Goal: Participate in discussion

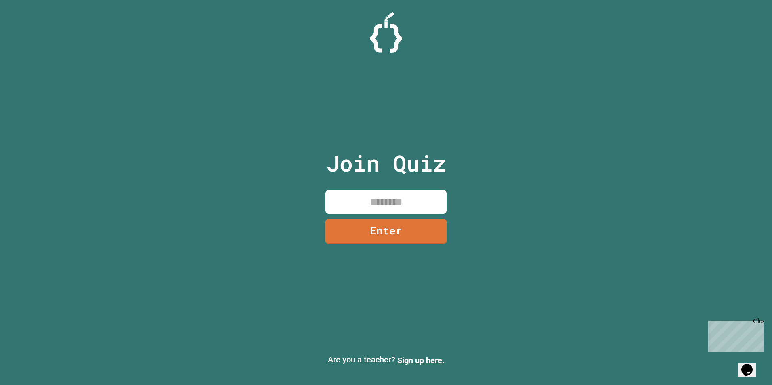
click at [360, 195] on input at bounding box center [385, 202] width 121 height 24
type input "********"
click at [361, 239] on link "Enter" at bounding box center [386, 230] width 108 height 27
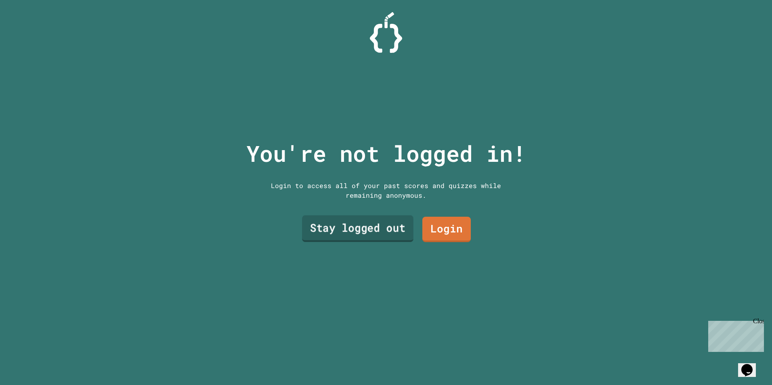
click at [381, 235] on link "Stay logged out" at bounding box center [357, 228] width 111 height 27
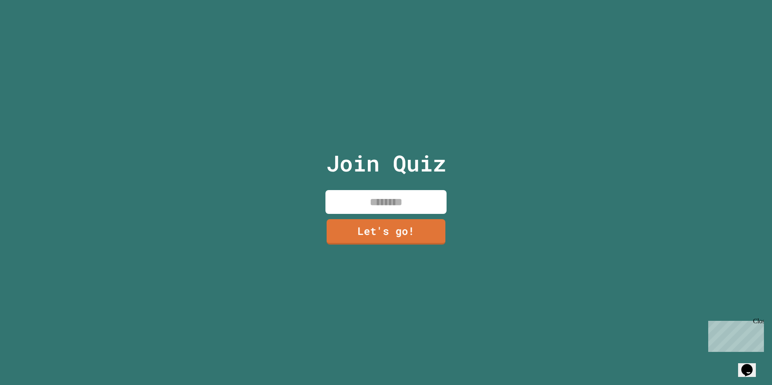
click at [374, 205] on input at bounding box center [385, 202] width 121 height 24
type input "****"
click at [371, 226] on link "Let's go!" at bounding box center [385, 231] width 119 height 27
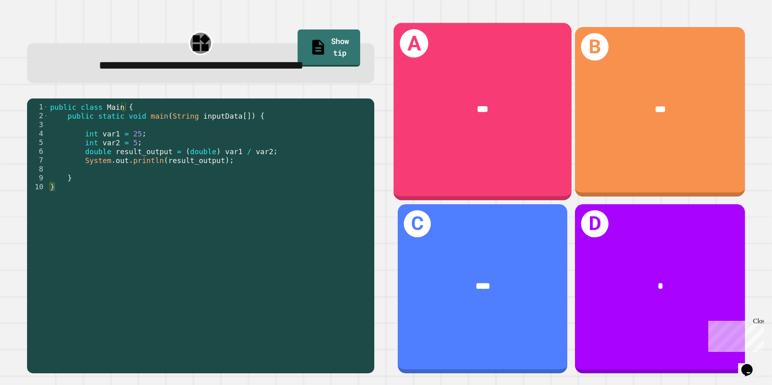
click at [520, 70] on div "A ***" at bounding box center [482, 112] width 178 height 178
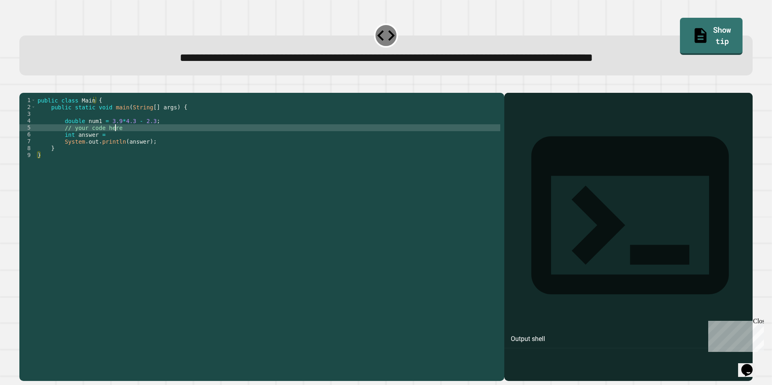
click at [120, 138] on div "public class Main { public static void main ( String [ ] args ) { double num1 =…" at bounding box center [268, 227] width 464 height 261
click at [104, 142] on div "public class Main { public static void main ( String [ ] args ) { double num1 =…" at bounding box center [268, 227] width 464 height 261
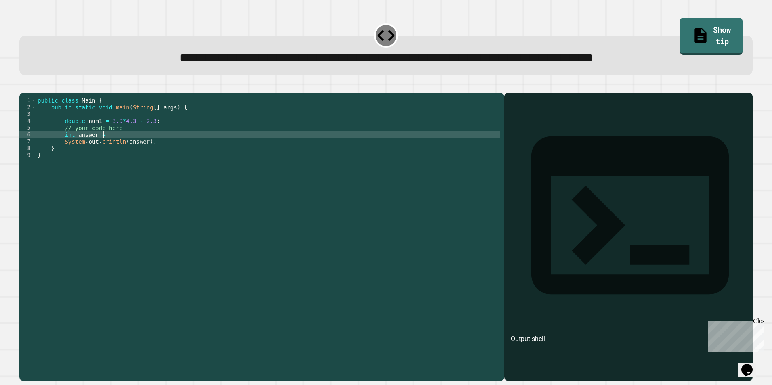
click at [102, 147] on div "public class Main { public static void main ( String [ ] args ) { double num1 =…" at bounding box center [268, 227] width 464 height 261
type textarea "**********"
click at [695, 35] on link "Show tip" at bounding box center [711, 35] width 62 height 39
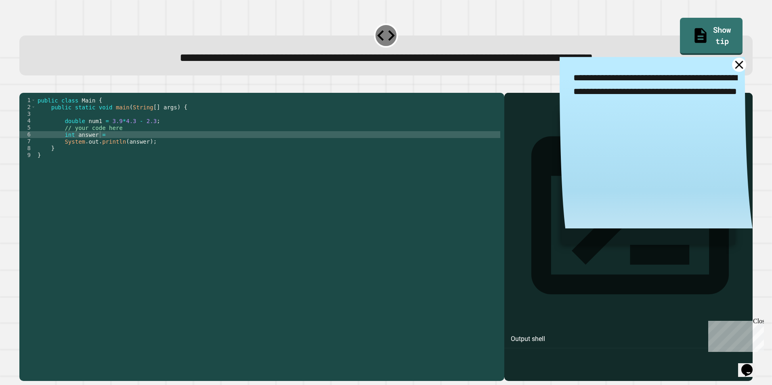
click at [732, 67] on icon at bounding box center [739, 65] width 14 height 14
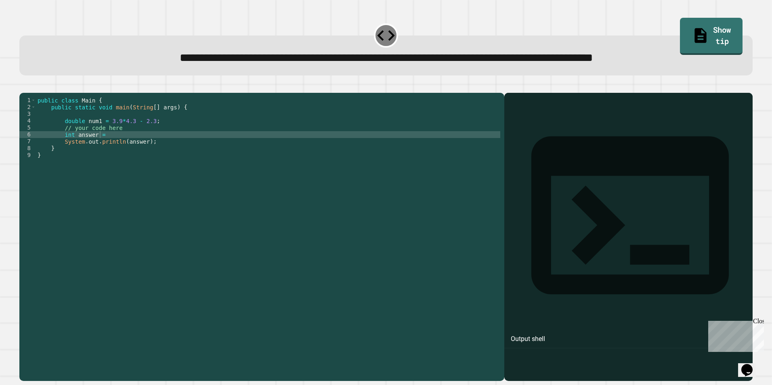
click at [114, 144] on div "public class Main { public static void main ( String [ ] args ) { double num1 =…" at bounding box center [268, 227] width 464 height 261
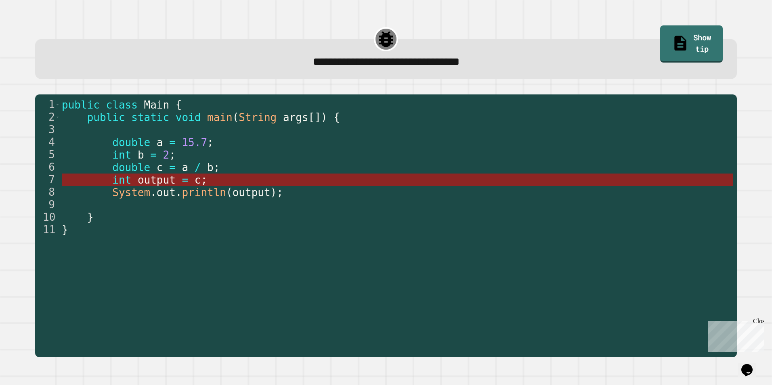
click at [160, 181] on span "output" at bounding box center [157, 180] width 38 height 12
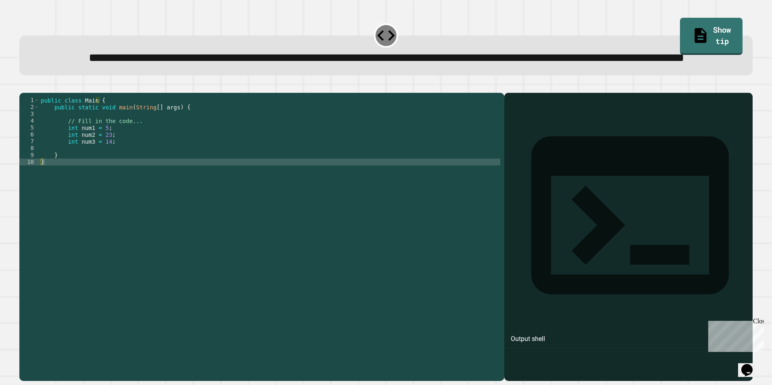
click at [77, 179] on div "public class Main { public static void main ( String [ ] args ) { // Fill in th…" at bounding box center [269, 220] width 461 height 247
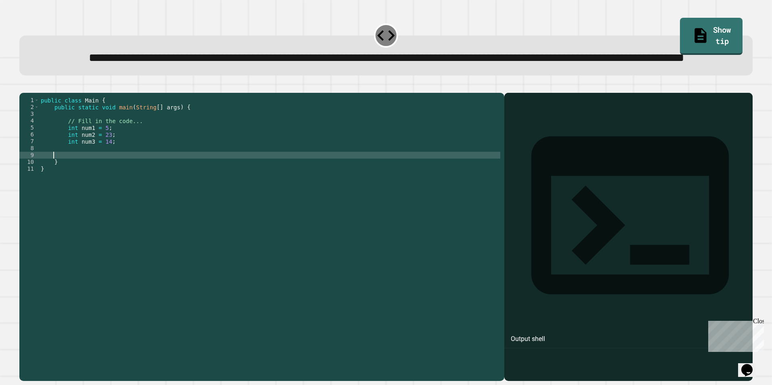
scroll to position [0, 0]
click at [65, 186] on div "public class Main { public static void main ( String [ ] args ) { // Fill in th…" at bounding box center [269, 220] width 461 height 247
click at [721, 21] on link "Show tip" at bounding box center [711, 35] width 60 height 39
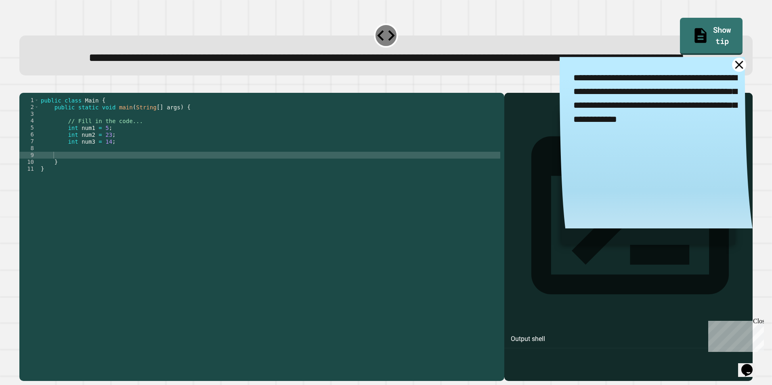
click at [735, 69] on icon at bounding box center [739, 65] width 8 height 8
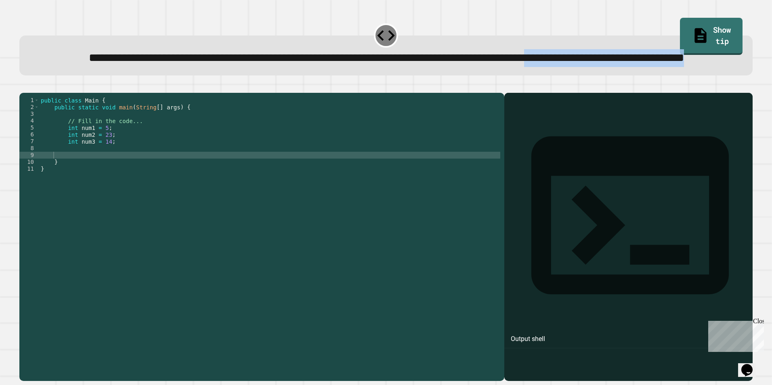
drag, startPoint x: 691, startPoint y: 78, endPoint x: 268, endPoint y: 80, distance: 423.0
click at [268, 67] on div "**********" at bounding box center [386, 59] width 704 height 18
drag, startPoint x: 268, startPoint y: 80, endPoint x: 220, endPoint y: 77, distance: 48.1
click at [220, 67] on div "**********" at bounding box center [386, 59] width 704 height 18
click at [83, 179] on div "public class Main { public static void main ( String [ ] args ) { // Fill in th…" at bounding box center [269, 220] width 461 height 247
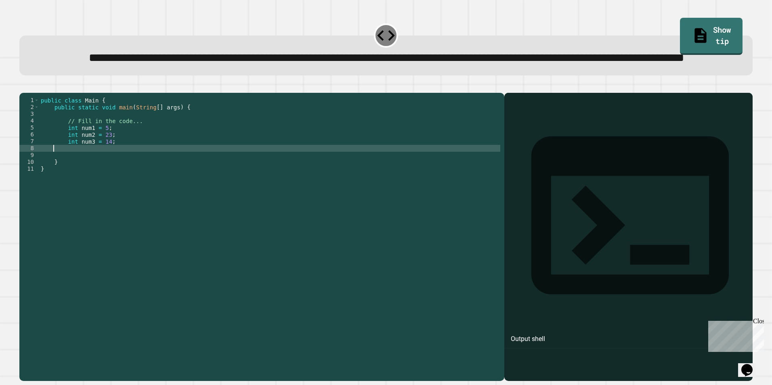
click at [83, 184] on div "public class Main { public static void main ( String [ ] args ) { // Fill in th…" at bounding box center [269, 220] width 461 height 247
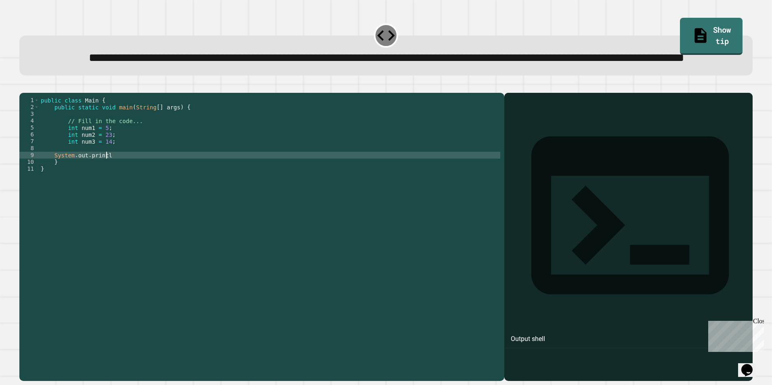
scroll to position [0, 4]
click at [118, 186] on div "public class Main { public static void main ( String [ ] args ) { // Fill in th…" at bounding box center [269, 220] width 461 height 247
click at [111, 185] on div "public class Main { public static void main ( String [ ] args ) { // Fill in th…" at bounding box center [269, 220] width 461 height 247
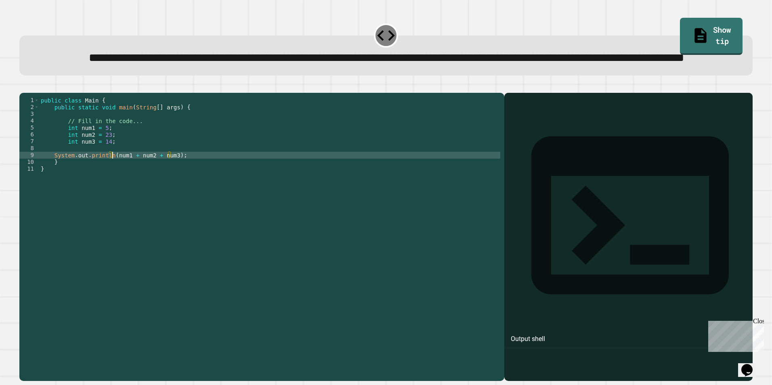
click at [111, 186] on div "public class Main { public static void main ( String [ ] args ) { // Fill in th…" at bounding box center [269, 220] width 461 height 247
click at [175, 186] on div "public class Main { public static void main ( String [ ] args ) { // Fill in th…" at bounding box center [269, 220] width 461 height 247
click at [167, 185] on div "public class Main { public static void main ( String [ ] args ) { // Fill in th…" at bounding box center [269, 220] width 461 height 247
click at [112, 186] on div "public class Main { public static void main ( String [ ] args ) { // Fill in th…" at bounding box center [269, 220] width 461 height 247
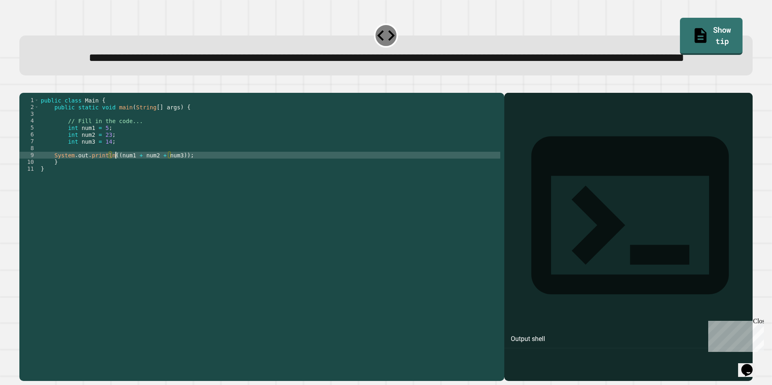
scroll to position [0, 5]
click at [174, 187] on div "public class Main { public static void main ( String [ ] args ) { // Fill in th…" at bounding box center [269, 220] width 461 height 247
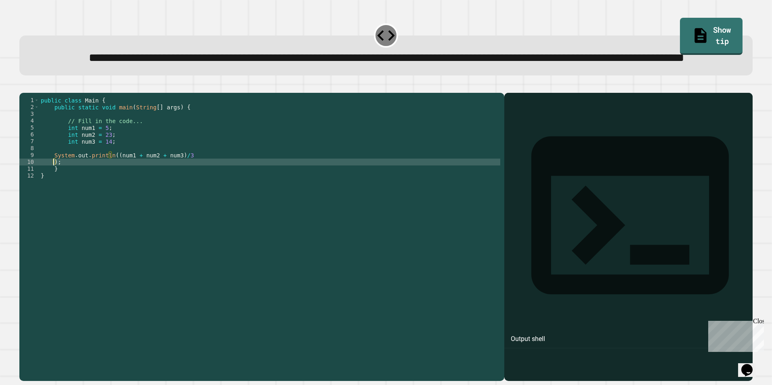
scroll to position [0, 0]
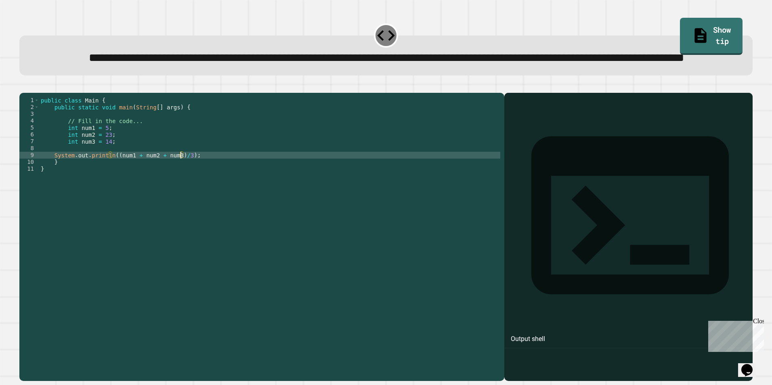
type textarea "**********"
drag, startPoint x: 293, startPoint y: 76, endPoint x: 299, endPoint y: 74, distance: 5.6
click at [293, 64] on span "**********" at bounding box center [386, 57] width 595 height 11
click at [531, 136] on icon at bounding box center [630, 215] width 198 height 158
click at [516, 133] on icon at bounding box center [629, 215] width 237 height 237
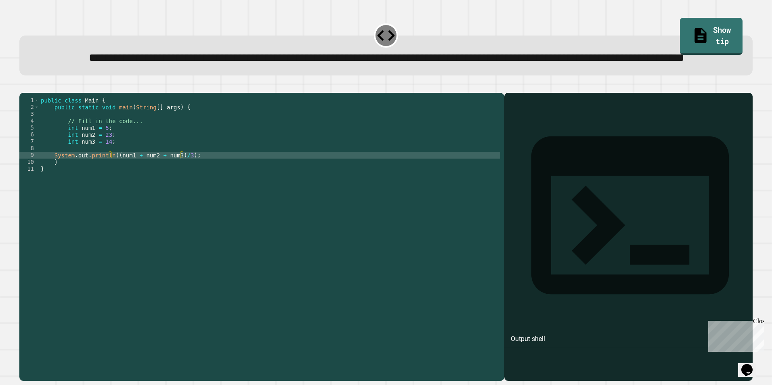
click at [757, 323] on div "Close" at bounding box center [758, 323] width 10 height 10
click at [23, 86] on icon "button" at bounding box center [23, 86] width 0 height 0
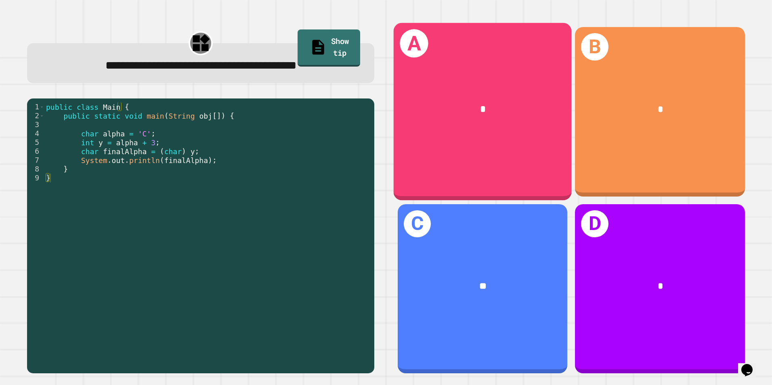
click at [408, 71] on div "A *" at bounding box center [482, 112] width 178 height 178
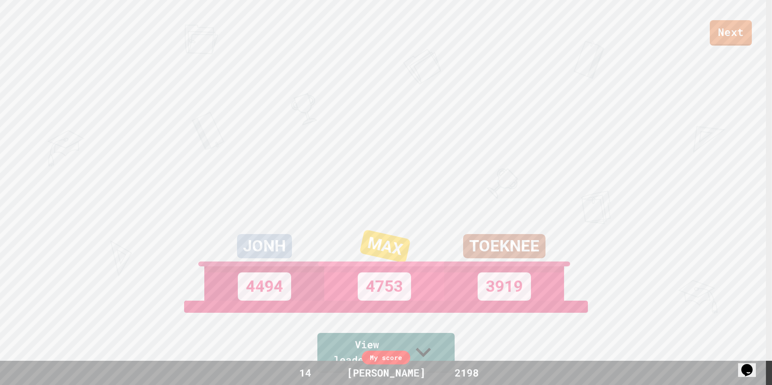
scroll to position [121, 0]
